Goal: Information Seeking & Learning: Learn about a topic

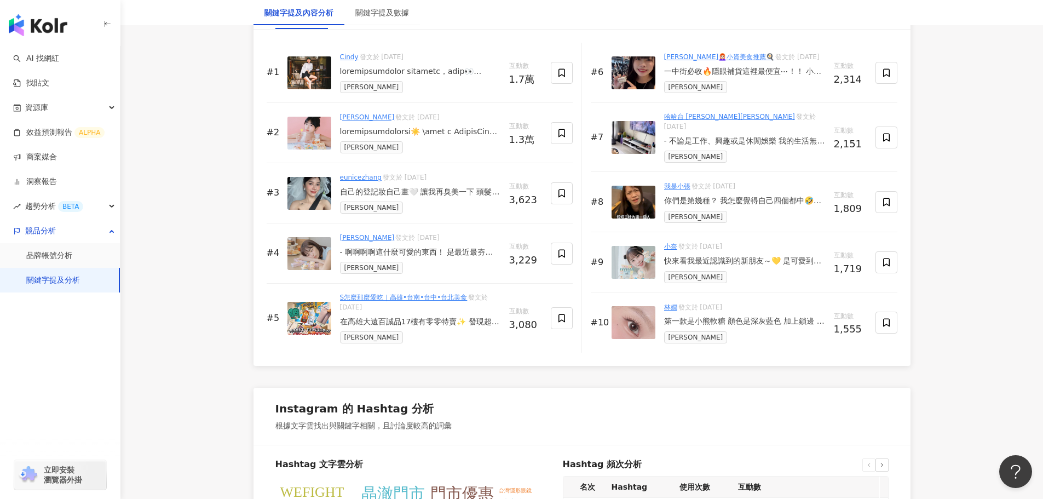
scroll to position [2071, 0]
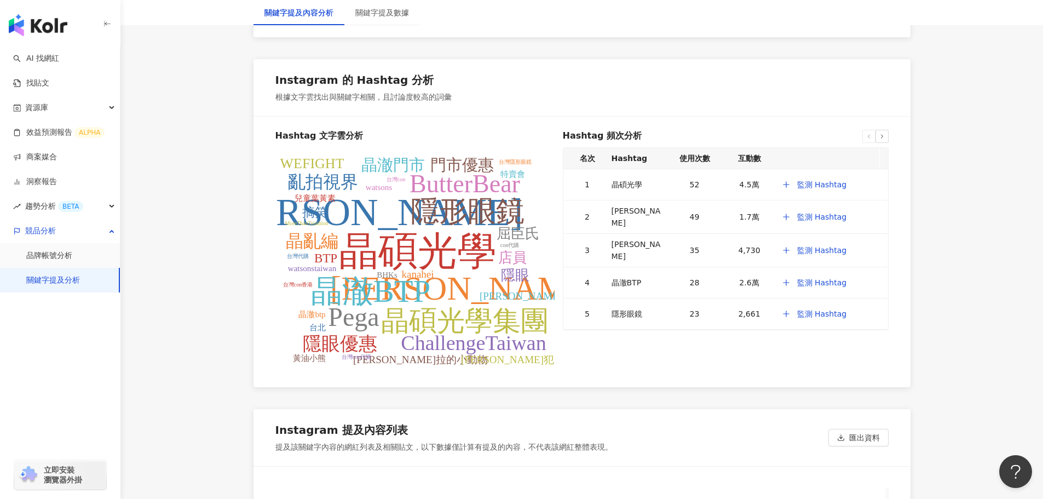
drag, startPoint x: 348, startPoint y: 212, endPoint x: 255, endPoint y: 403, distance: 211.8
click at [450, 262] on tspan "晶碩光學" at bounding box center [418, 251] width 158 height 44
click at [389, 225] on tspan "[PERSON_NAME]" at bounding box center [370, 212] width 304 height 42
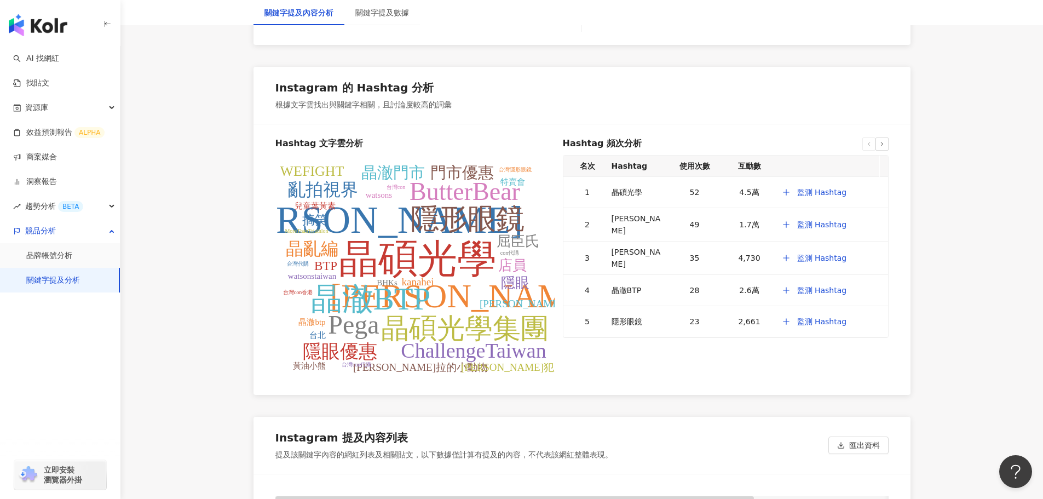
scroll to position [2125, 0]
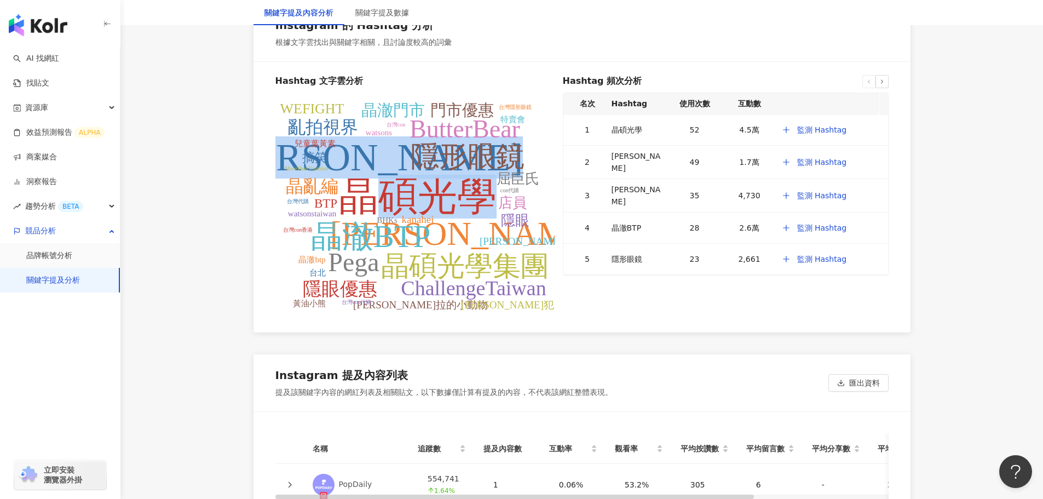
drag, startPoint x: 373, startPoint y: 188, endPoint x: 434, endPoint y: 230, distance: 73.5
click at [434, 230] on g "晶碩光學 [PERSON_NAME] 晶碩 晶澈BTP 隱形眼鏡 晶碩光學集團 Pega ButterBear ChallengeTaiwan 隱眼優惠 亂拍…" at bounding box center [408, 206] width 381 height 210
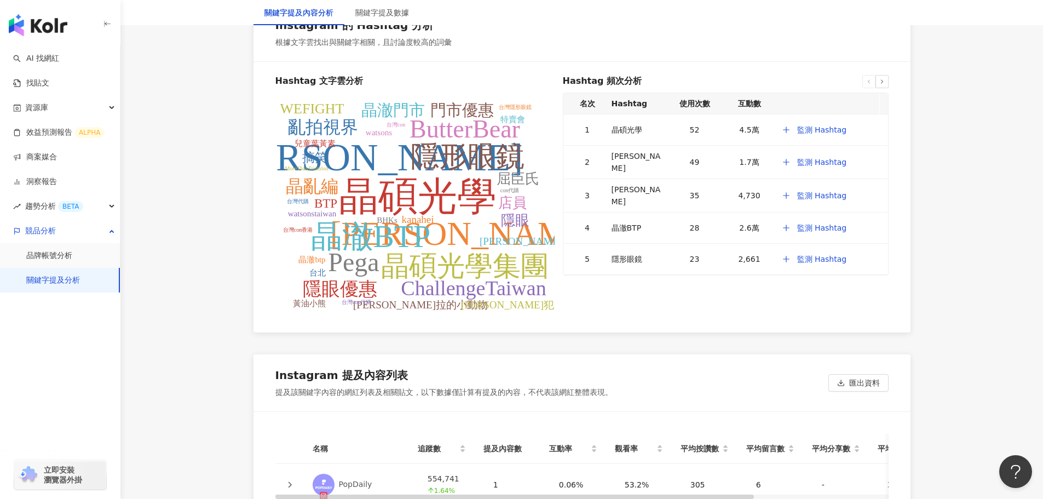
click at [256, 201] on div "Hashtag 文字雲分析 晶碩光學 [PERSON_NAME] 晶碩 晶澈BTP 隱形眼鏡 晶碩光學集團 Pega ButterBear Challenge…" at bounding box center [582, 197] width 657 height 270
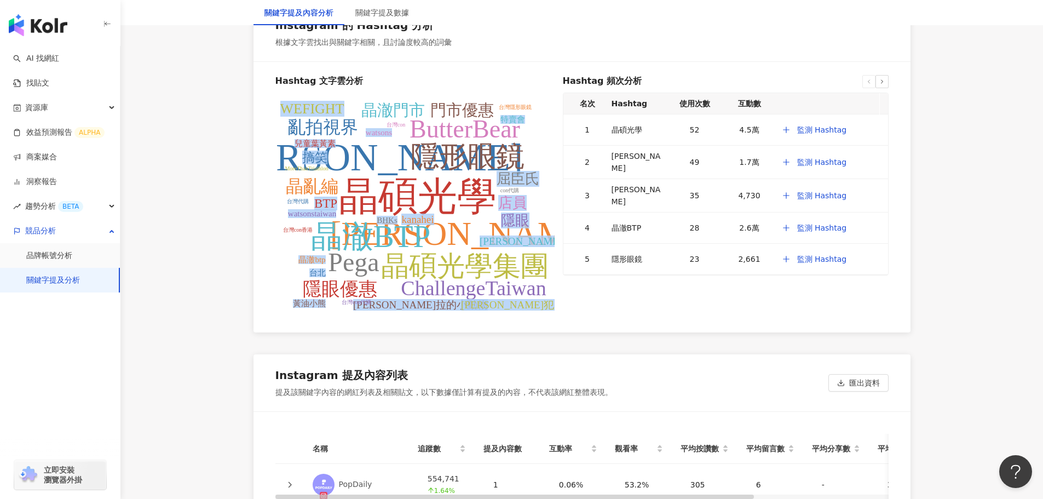
drag, startPoint x: 276, startPoint y: 104, endPoint x: 280, endPoint y: 166, distance: 62.5
click at [280, 166] on icon "晶碩光學 [PERSON_NAME] 晶碩 晶澈BTP 隱形眼鏡 晶碩光學集團 Pega ButterBear ChallengeTaiwan 隱眼優惠 亂拍…" at bounding box center [414, 209] width 279 height 219
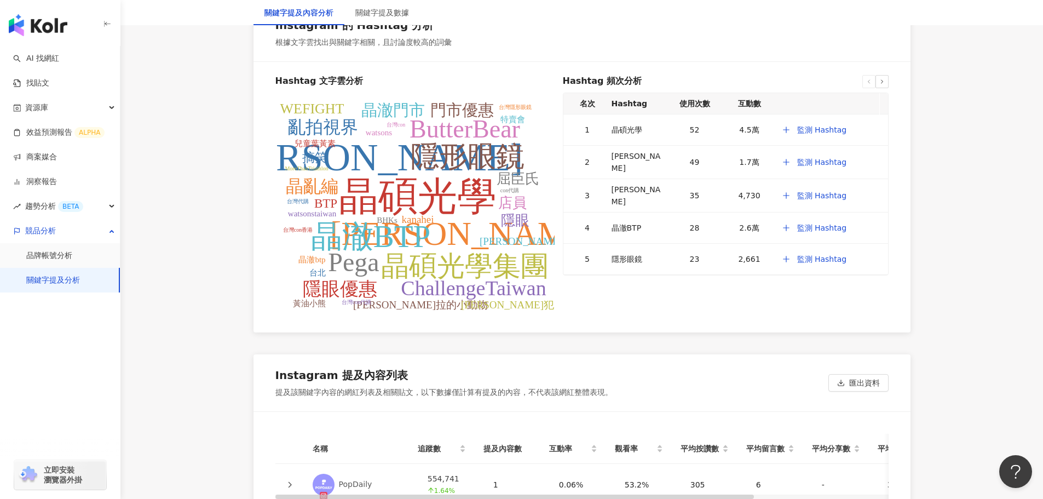
click at [550, 304] on icon "晶碩光學 [PERSON_NAME] 晶碩 晶澈BTP 隱形眼鏡 晶碩光學集團 Pega ButterBear ChallengeTaiwan 隱眼優惠 亂拍…" at bounding box center [414, 209] width 279 height 219
drag, startPoint x: 383, startPoint y: 304, endPoint x: 460, endPoint y: 305, distance: 77.2
click at [460, 305] on tspan "[PERSON_NAME]拉的小動物" at bounding box center [420, 304] width 135 height 11
copy tspan "[PERSON_NAME]拉的小動物"
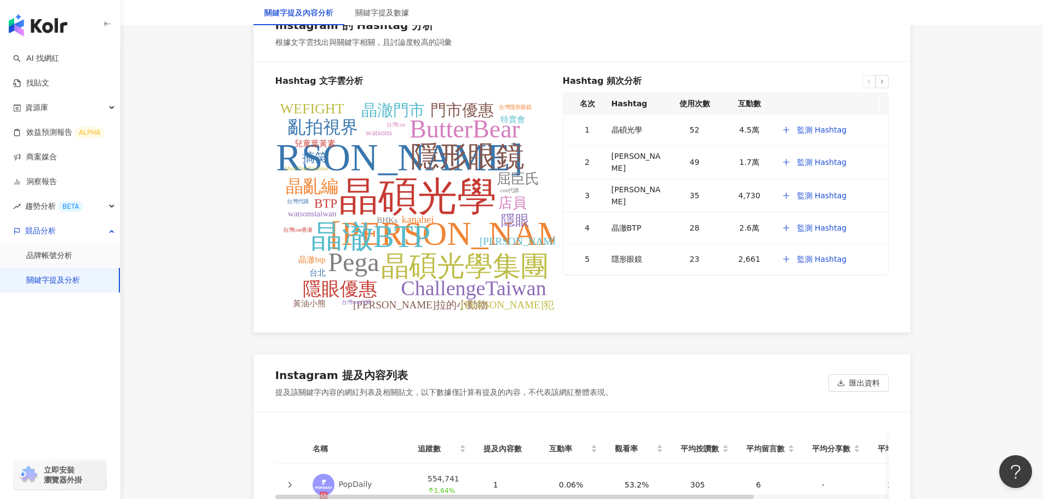
drag, startPoint x: 376, startPoint y: 203, endPoint x: 233, endPoint y: 233, distance: 146.2
